Goal: Manage account settings

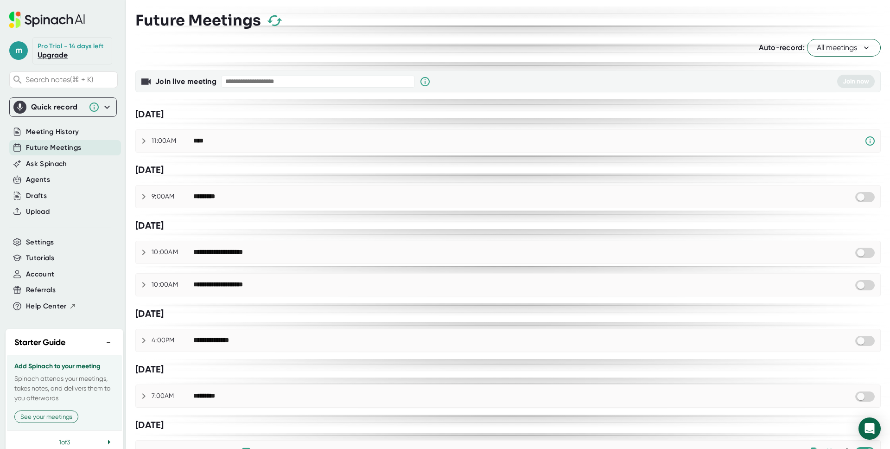
checkbox input "true"
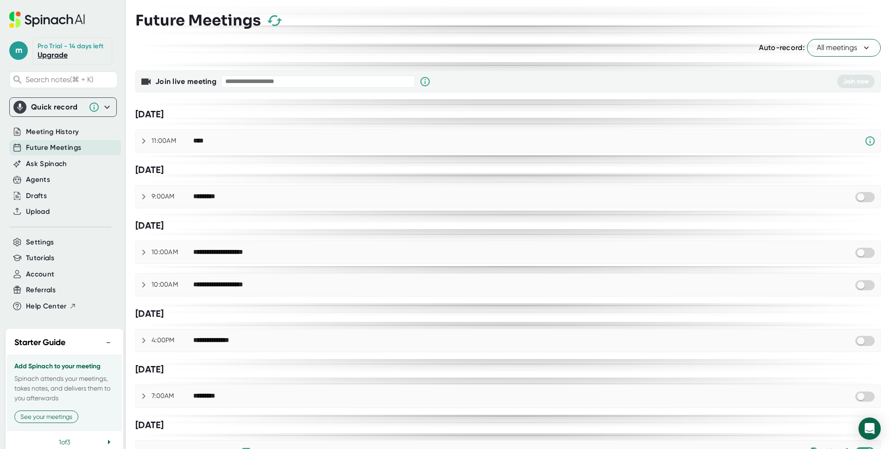
checkbox input "true"
